Goal: Information Seeking & Learning: Learn about a topic

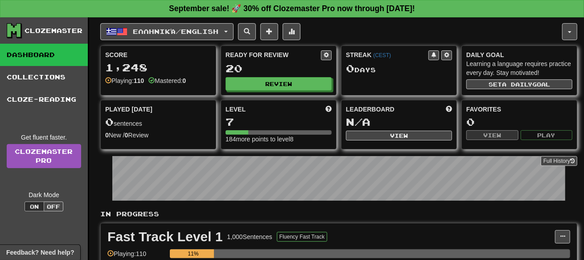
drag, startPoint x: 230, startPoint y: 27, endPoint x: 385, endPoint y: 27, distance: 155.7
click at [385, 27] on div "Ελληνικά / English Español / English Streak: 0 Review: 1 Points [DATE]: 0 Franç…" at bounding box center [331, 31] width 462 height 17
click at [571, 28] on button "button" at bounding box center [570, 31] width 15 height 17
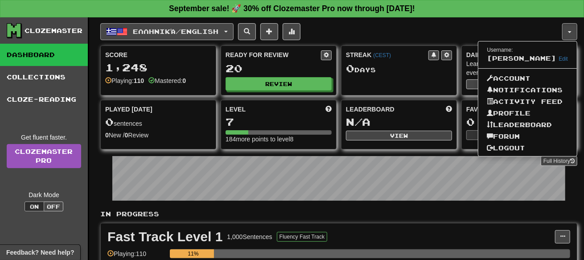
click at [219, 29] on span "Ελληνικά / English" at bounding box center [176, 32] width 86 height 8
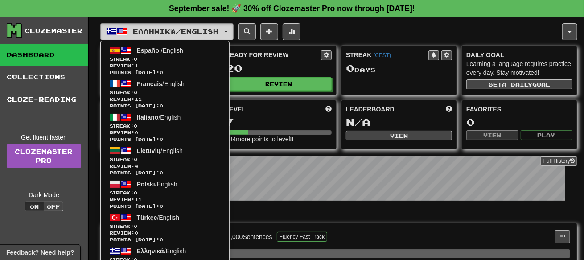
scroll to position [84, 0]
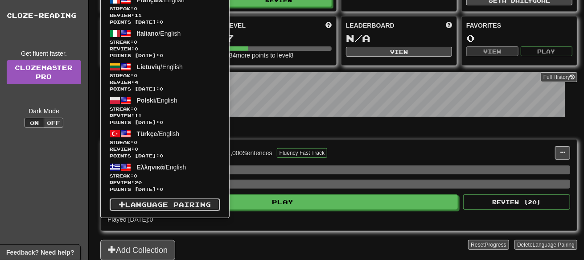
click at [167, 205] on link "Language Pairing" at bounding box center [165, 205] width 111 height 12
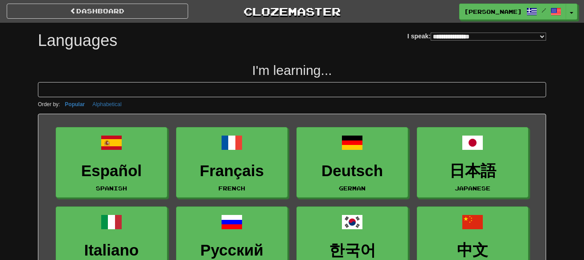
select select "*******"
click at [101, 103] on button "Alphabetical" at bounding box center [107, 104] width 34 height 10
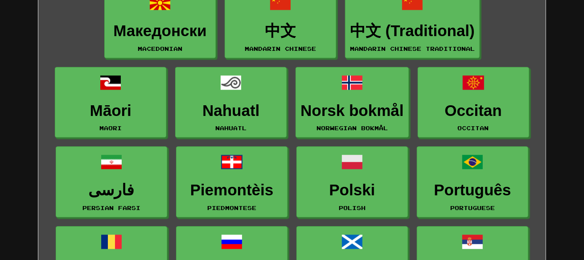
scroll to position [998, 0]
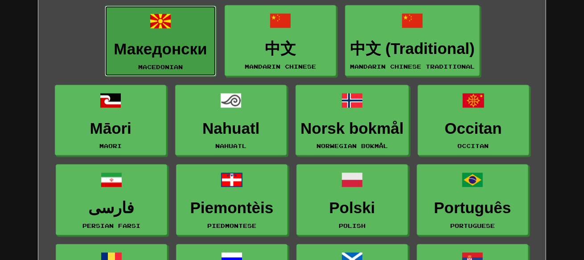
click at [152, 41] on h3 "Македонски" at bounding box center [161, 49] width 102 height 17
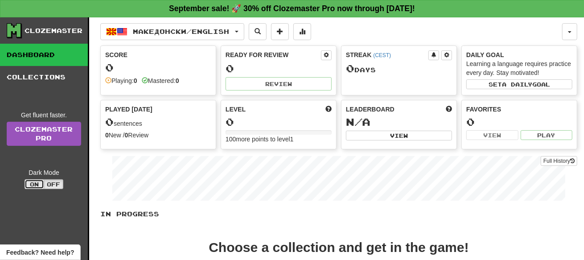
click at [29, 182] on button "On" at bounding box center [35, 184] width 20 height 10
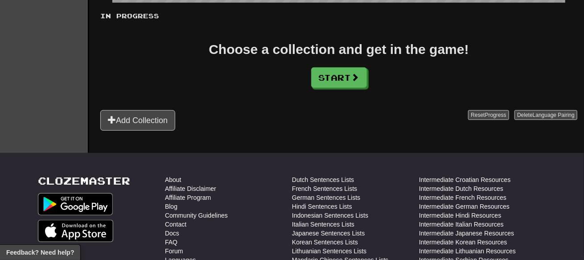
scroll to position [203, 0]
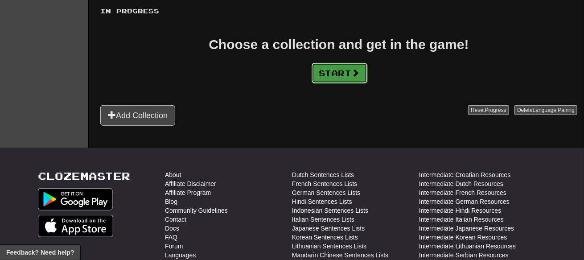
click at [350, 68] on button "Start" at bounding box center [340, 73] width 56 height 21
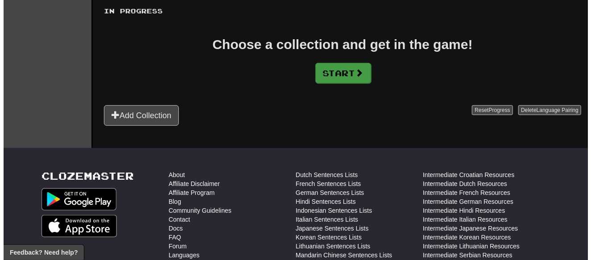
scroll to position [0, 0]
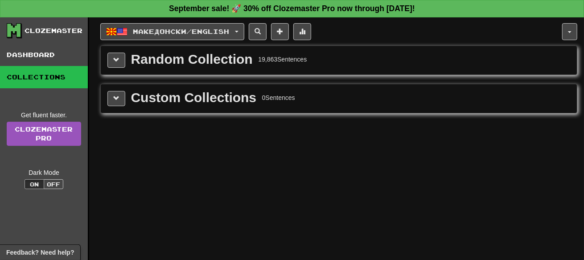
click at [356, 66] on div "Random Collection 19,863 Sentences" at bounding box center [339, 60] width 463 height 15
click at [122, 59] on button at bounding box center [117, 60] width 18 height 15
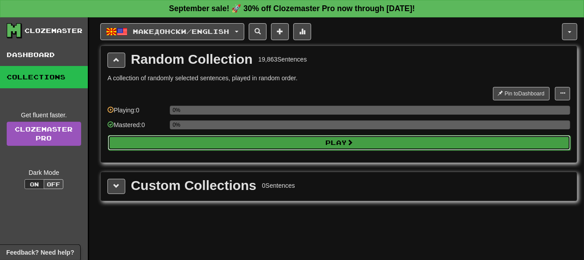
click at [168, 144] on button "Play" at bounding box center [339, 142] width 463 height 15
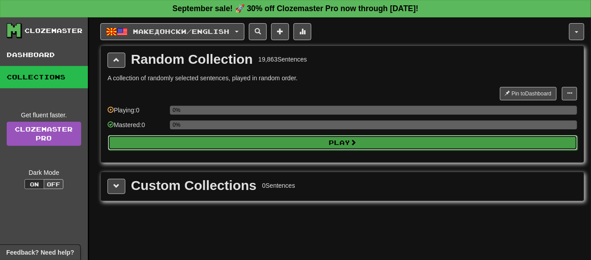
select select "**"
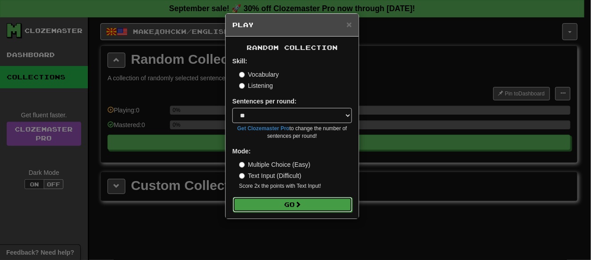
click at [261, 201] on button "Go" at bounding box center [293, 204] width 120 height 15
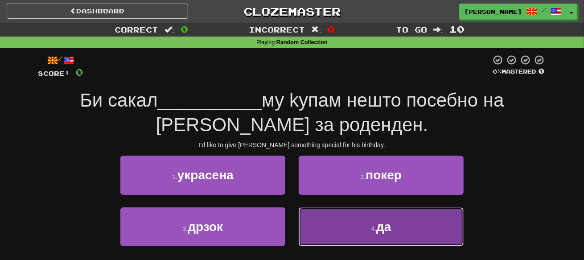
click at [366, 228] on button "4 . да" at bounding box center [381, 226] width 165 height 39
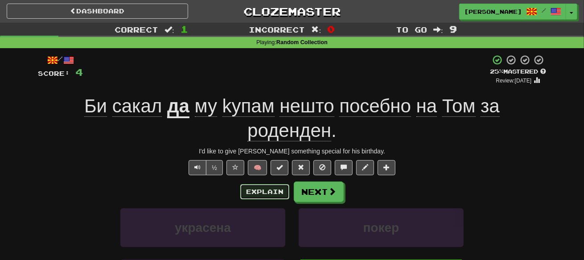
click at [278, 189] on button "Explain" at bounding box center [264, 191] width 49 height 15
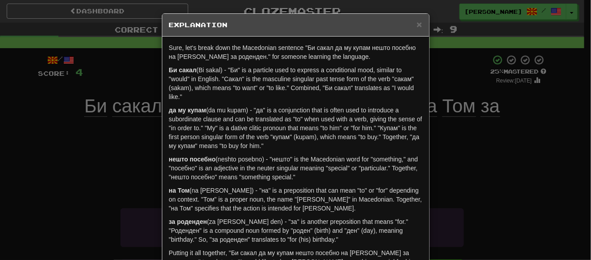
click at [489, 146] on div "× Explanation Sure, let's break down the Macedonian sentence "Би сакал да му ку…" at bounding box center [295, 130] width 591 height 260
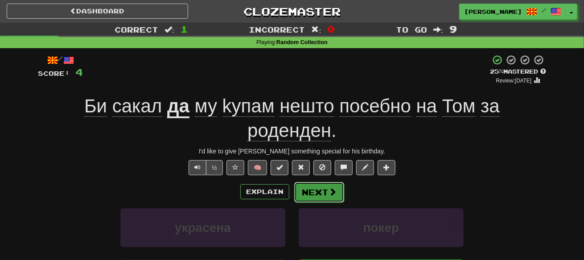
click at [327, 189] on button "Next" at bounding box center [319, 192] width 50 height 21
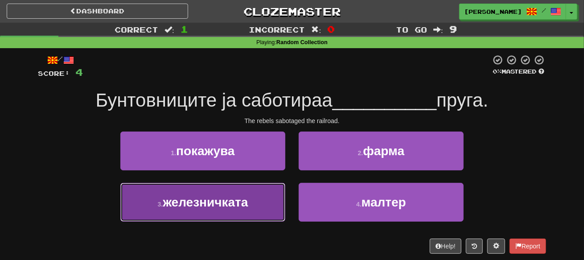
click at [261, 197] on button "3 . железничката" at bounding box center [202, 202] width 165 height 39
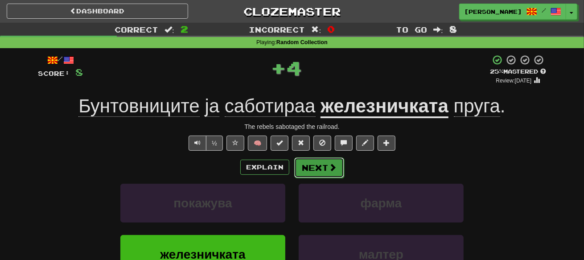
click at [317, 164] on button "Next" at bounding box center [319, 167] width 50 height 21
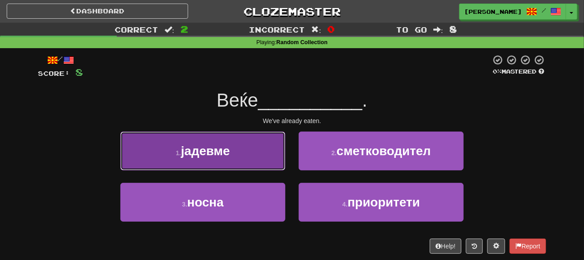
click at [256, 150] on button "1 . [PERSON_NAME]" at bounding box center [202, 151] width 165 height 39
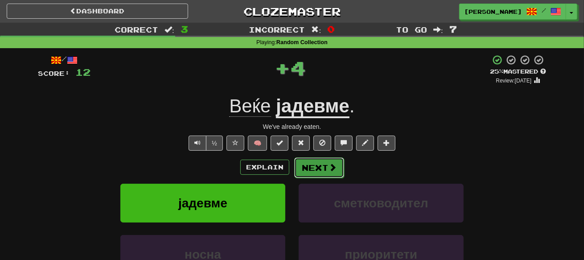
click at [312, 166] on button "Next" at bounding box center [319, 167] width 50 height 21
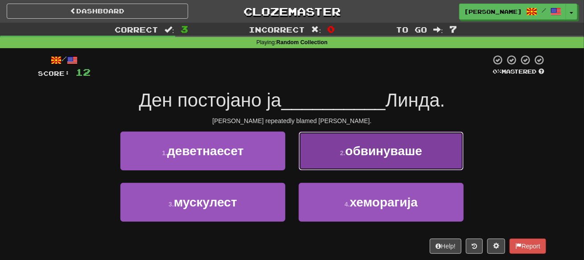
click at [385, 158] on button "2 . обвинуваше" at bounding box center [381, 151] width 165 height 39
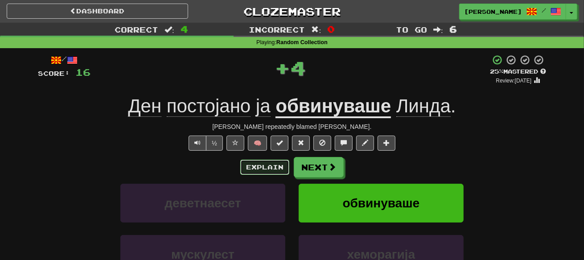
click at [268, 168] on button "Explain" at bounding box center [264, 167] width 49 height 15
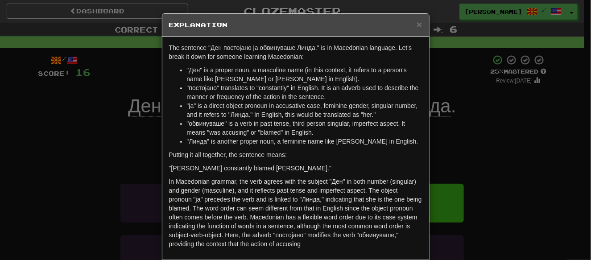
click at [128, 140] on div "× Explanation The sentence "Ден постојано ја обвинуваше Линда." is in Macedonia…" at bounding box center [295, 130] width 591 height 260
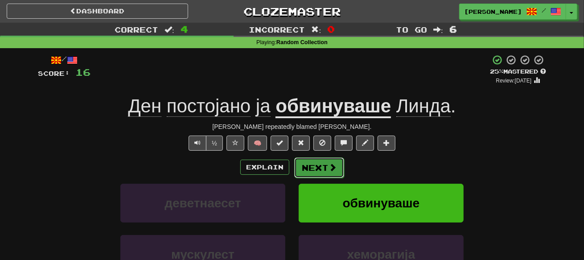
click at [322, 170] on button "Next" at bounding box center [319, 167] width 50 height 21
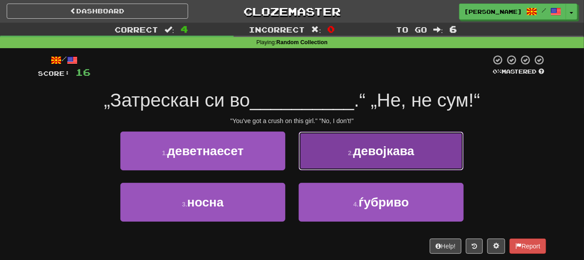
click at [394, 170] on button "2 . девојкава" at bounding box center [381, 151] width 165 height 39
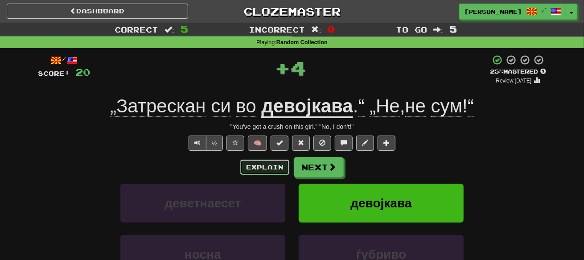
click at [271, 166] on button "Explain" at bounding box center [264, 167] width 49 height 15
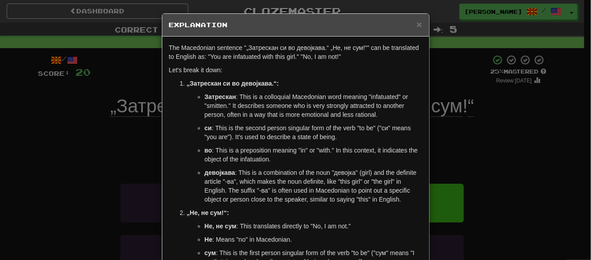
click at [90, 131] on div "× Explanation The Macedonian sentence "„Затрескан си во девојкава.“ „Не, не сум…" at bounding box center [295, 130] width 591 height 260
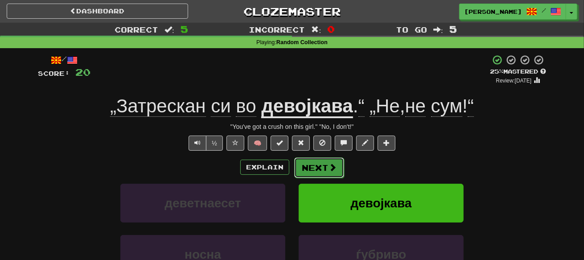
click at [327, 162] on button "Next" at bounding box center [319, 167] width 50 height 21
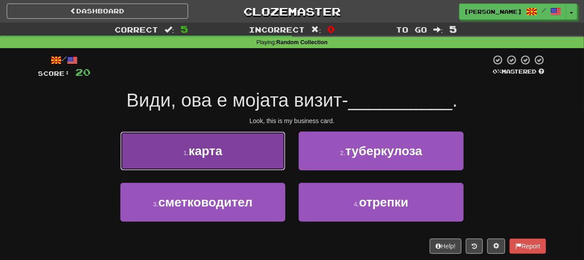
click at [268, 147] on button "1 . карта" at bounding box center [202, 151] width 165 height 39
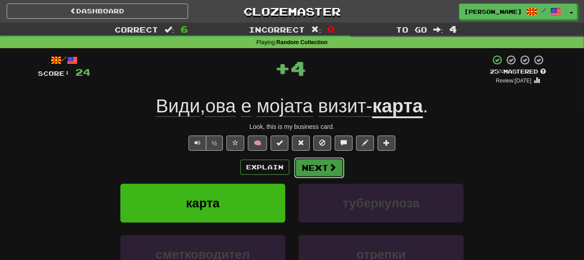
click at [332, 168] on span at bounding box center [333, 167] width 8 height 8
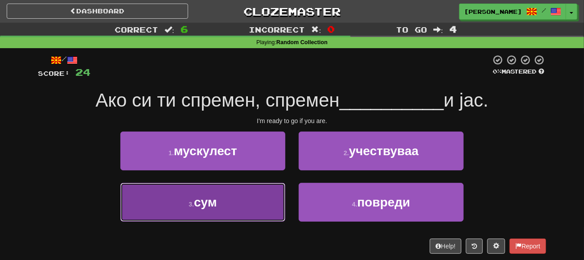
click at [223, 209] on button "3 . [GEOGRAPHIC_DATA]" at bounding box center [202, 202] width 165 height 39
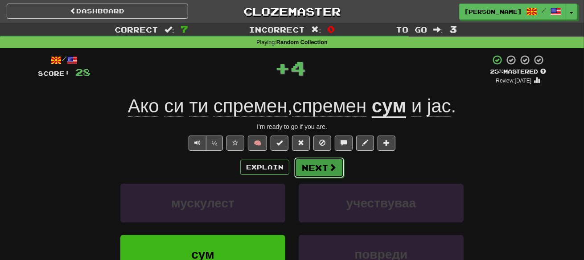
click at [326, 169] on button "Next" at bounding box center [319, 167] width 50 height 21
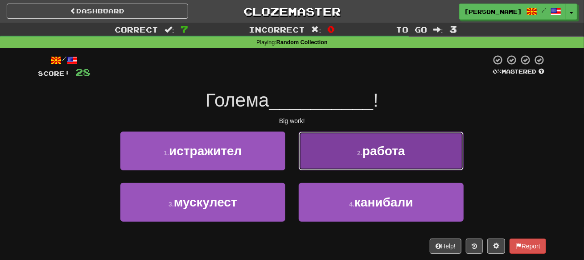
click at [389, 145] on span "работа" at bounding box center [384, 151] width 43 height 14
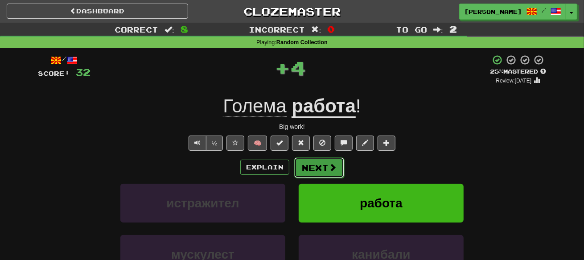
click at [327, 173] on button "Next" at bounding box center [319, 167] width 50 height 21
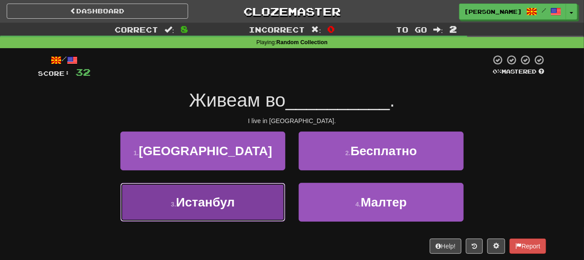
click at [237, 216] on button "3 . [GEOGRAPHIC_DATA]" at bounding box center [202, 202] width 165 height 39
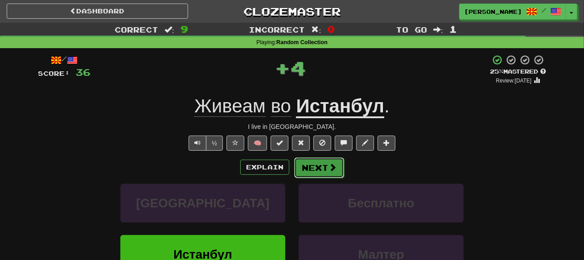
click at [316, 175] on button "Next" at bounding box center [319, 167] width 50 height 21
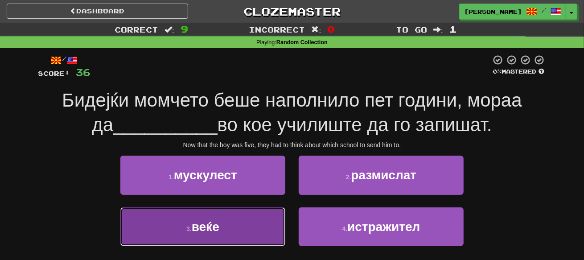
click at [219, 229] on span "веќе" at bounding box center [206, 227] width 28 height 14
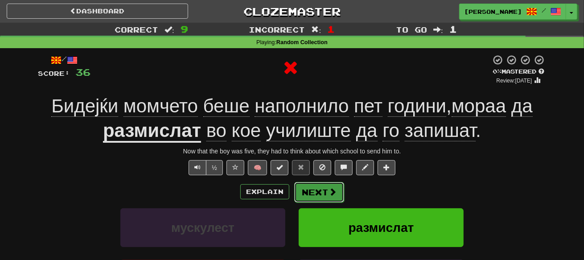
click at [310, 192] on button "Next" at bounding box center [319, 192] width 50 height 21
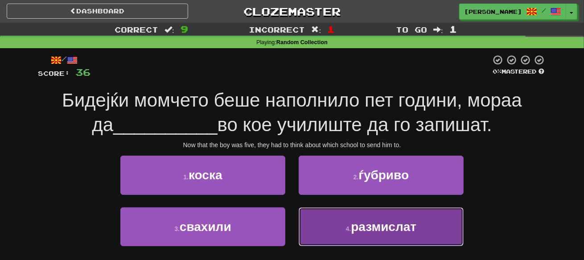
click at [395, 237] on button "4 . размислат" at bounding box center [381, 226] width 165 height 39
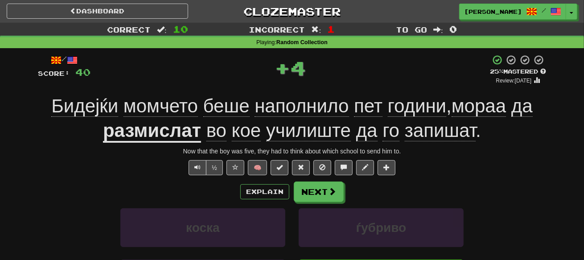
click at [318, 205] on div "Explain Next коска ѓубриво свахили размислат Learn more: коска ѓубриво свахили …" at bounding box center [292, 253] width 509 height 143
click at [316, 194] on button "Next" at bounding box center [319, 192] width 50 height 21
